Goal: Information Seeking & Learning: Find specific page/section

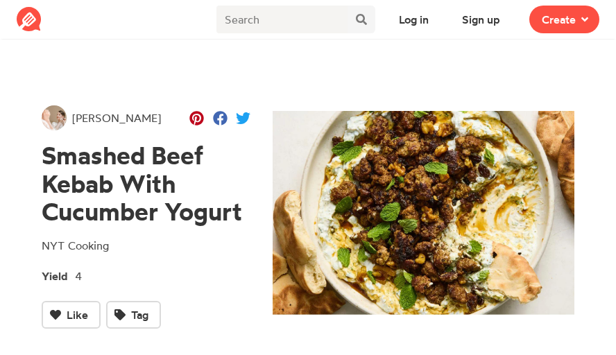
scroll to position [19, 0]
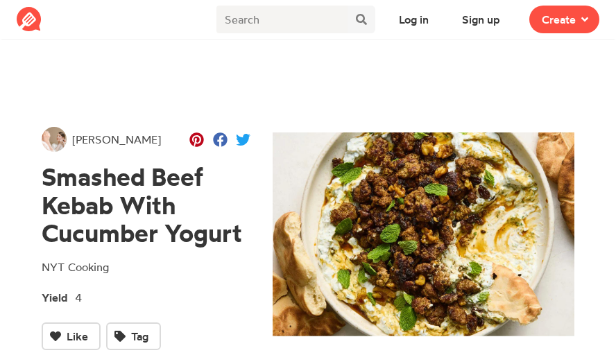
click at [108, 141] on span "[PERSON_NAME]" at bounding box center [116, 139] width 89 height 17
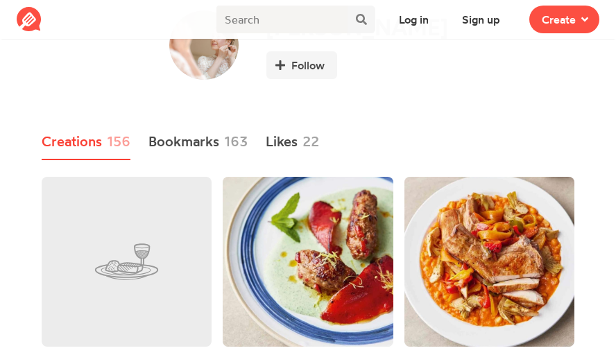
scroll to position [70, 0]
click at [587, 24] on icon at bounding box center [584, 19] width 7 height 11
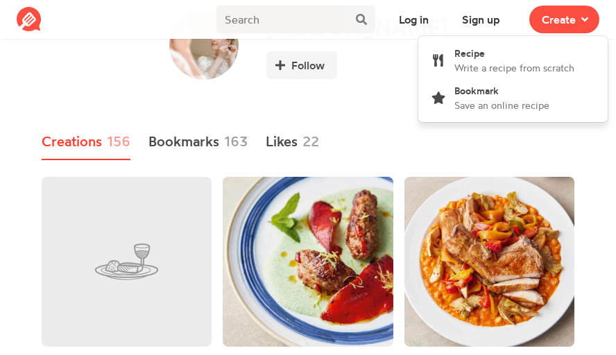
click at [371, 140] on ul "Creations 156 Bookmarks 163 Likes 22" at bounding box center [308, 142] width 533 height 36
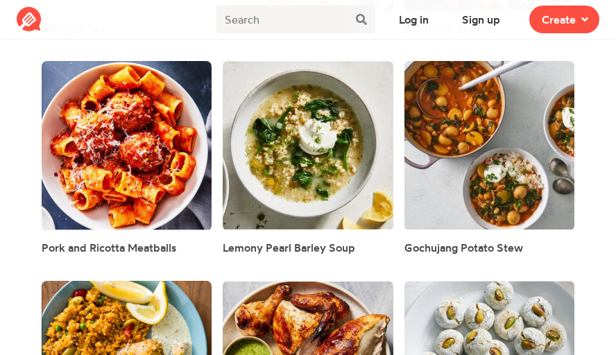
scroll to position [6219, 0]
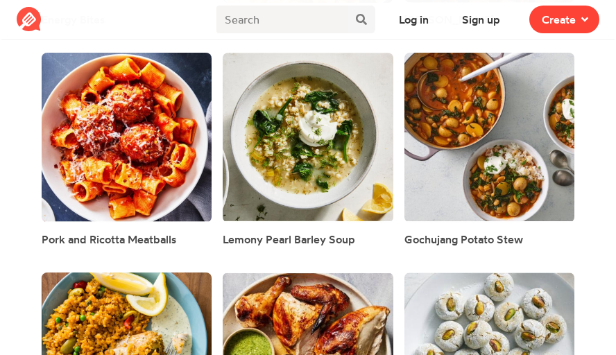
click at [572, 16] on span "Create" at bounding box center [559, 19] width 34 height 17
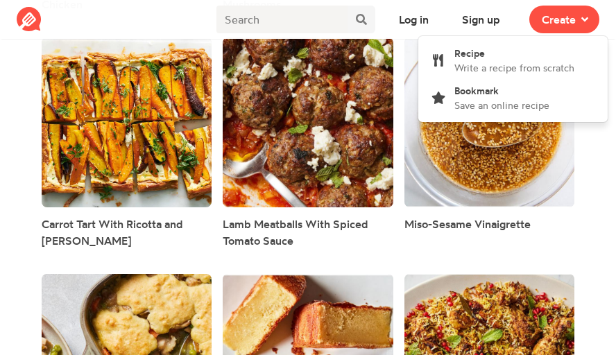
scroll to position [1581, 0]
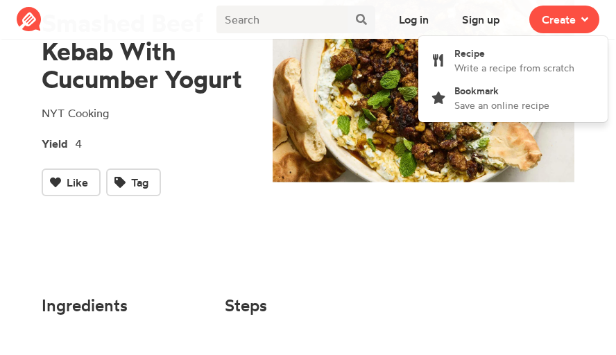
scroll to position [19, 0]
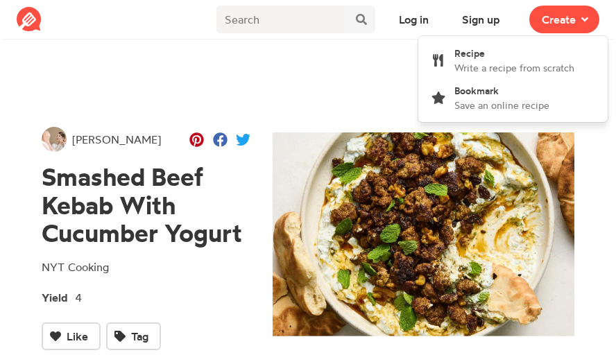
click at [33, 16] on img at bounding box center [29, 19] width 25 height 25
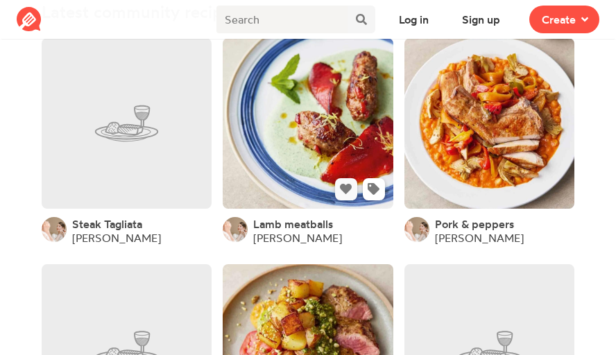
scroll to position [498, 0]
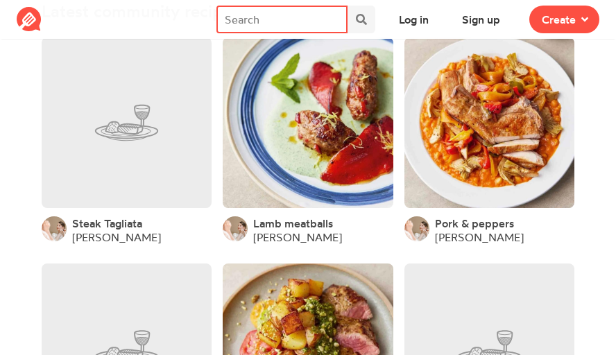
click at [289, 15] on input "text" at bounding box center [281, 20] width 131 height 28
type input "german"
